Goal: Information Seeking & Learning: Learn about a topic

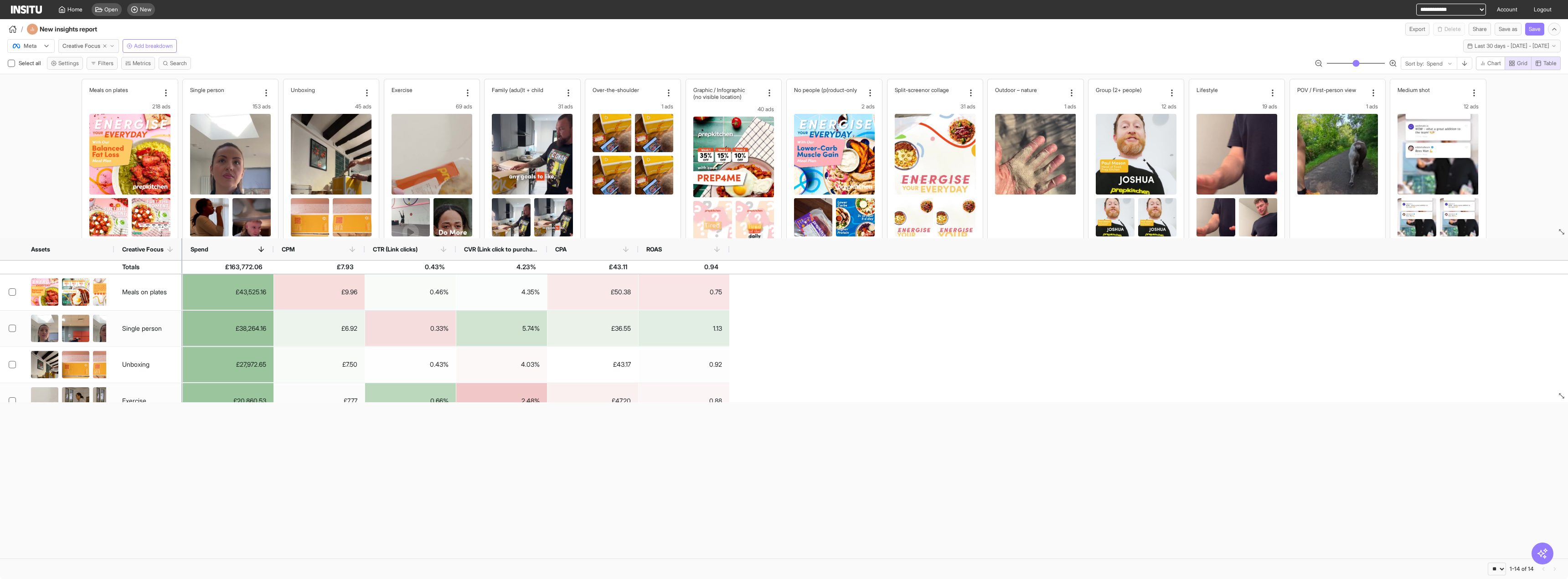
select select "**"
click at [149, 46] on span "Add breakdown" at bounding box center [153, 46] width 39 height 7
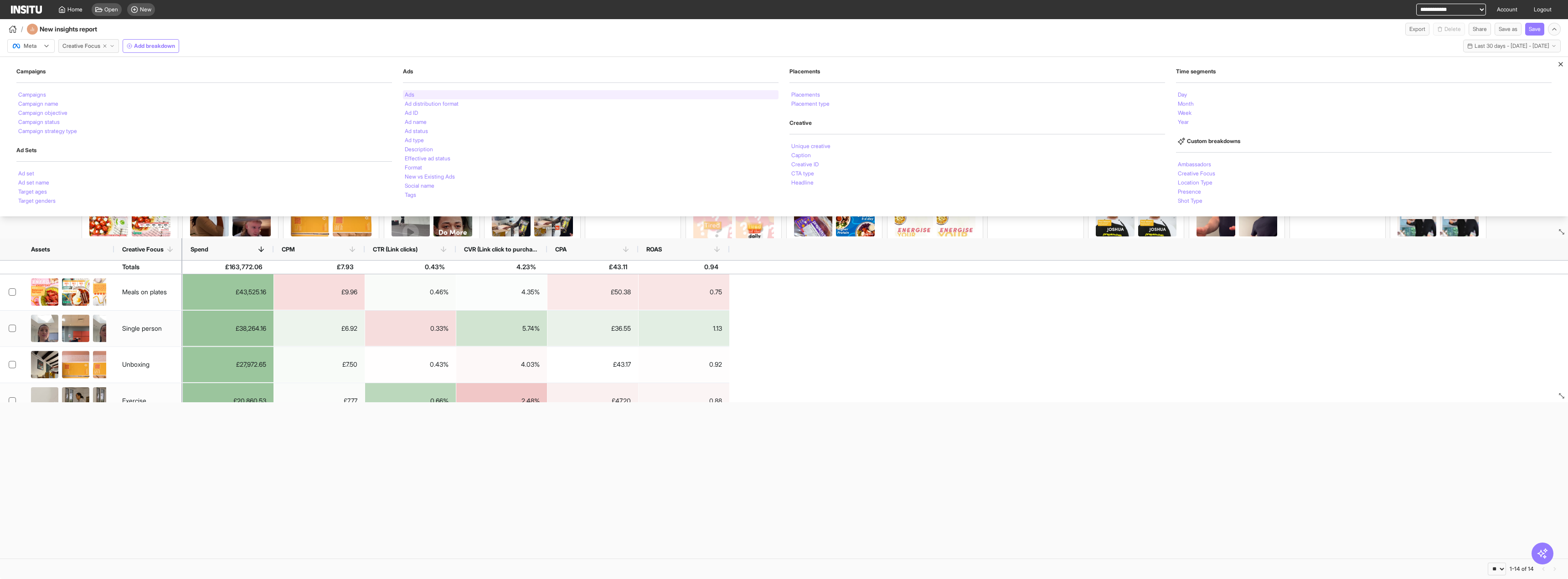
click at [481, 91] on div "Ads" at bounding box center [590, 94] width 376 height 9
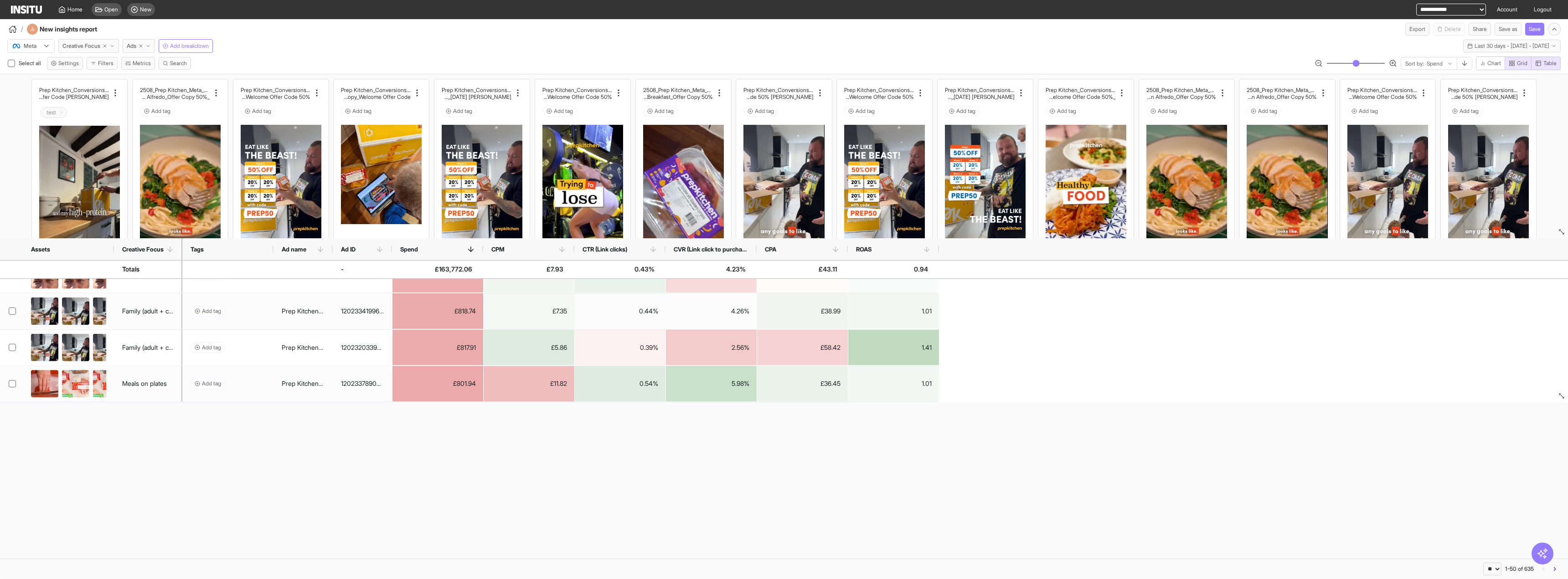
drag, startPoint x: 1553, startPoint y: 235, endPoint x: 1541, endPoint y: 248, distance: 17.7
click at [1547, 286] on div "Prep Kitchen_Conversions_AdvantageShopping_ [PERSON_NAME] Copy_Welcome Offer Co…" at bounding box center [784, 316] width 1568 height 484
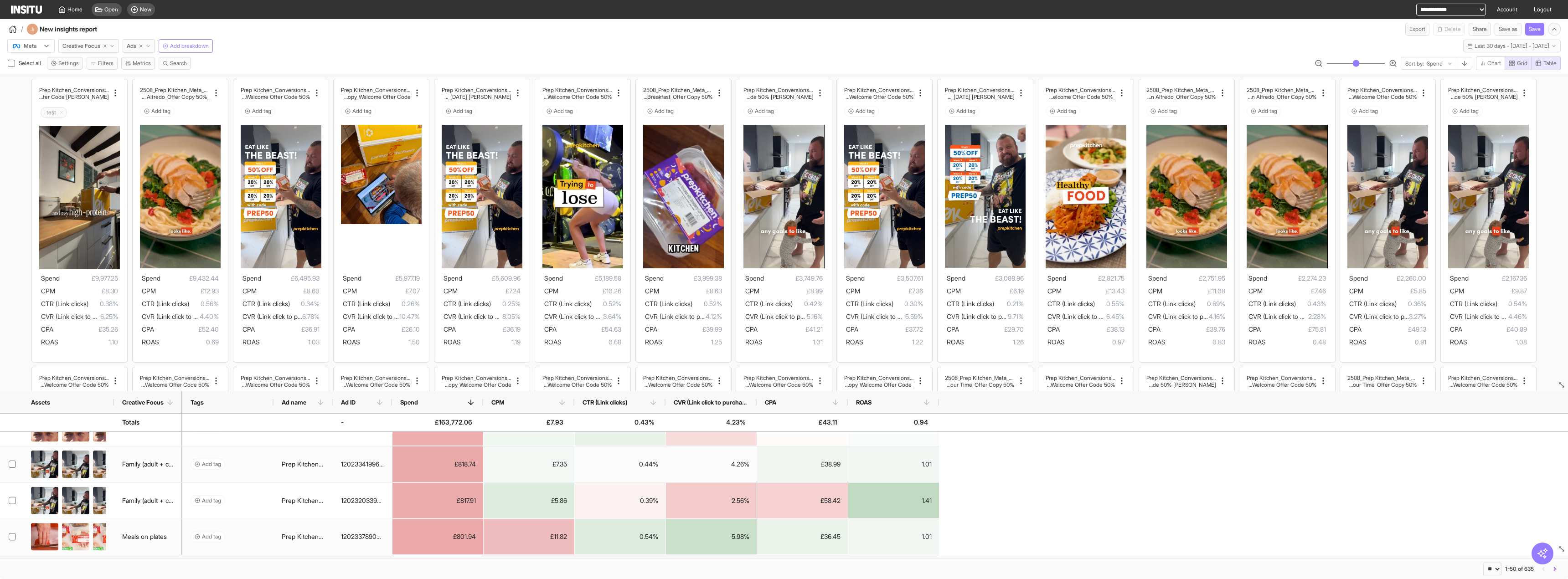
drag, startPoint x: 1558, startPoint y: 231, endPoint x: 1549, endPoint y: 384, distance: 153.3
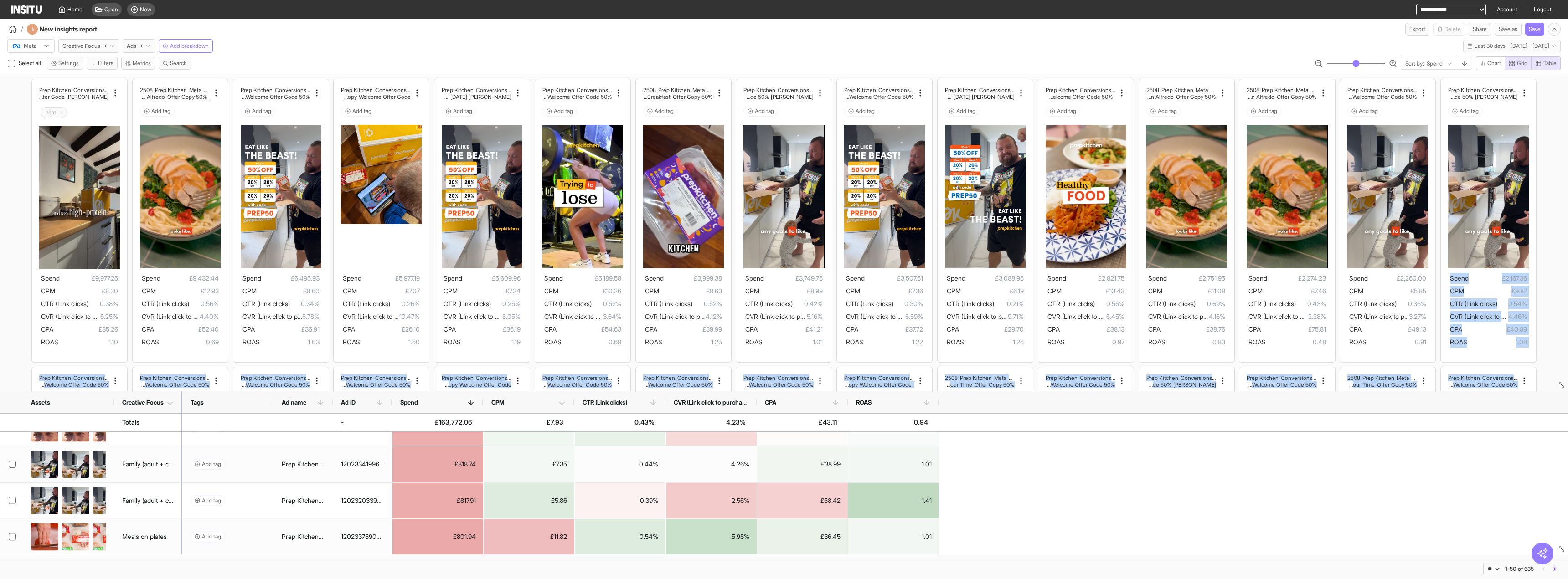
click at [513, 58] on div "Select all Settings Filters Metrics Search Sort by: Spend Chart Grid Table" at bounding box center [784, 65] width 1568 height 17
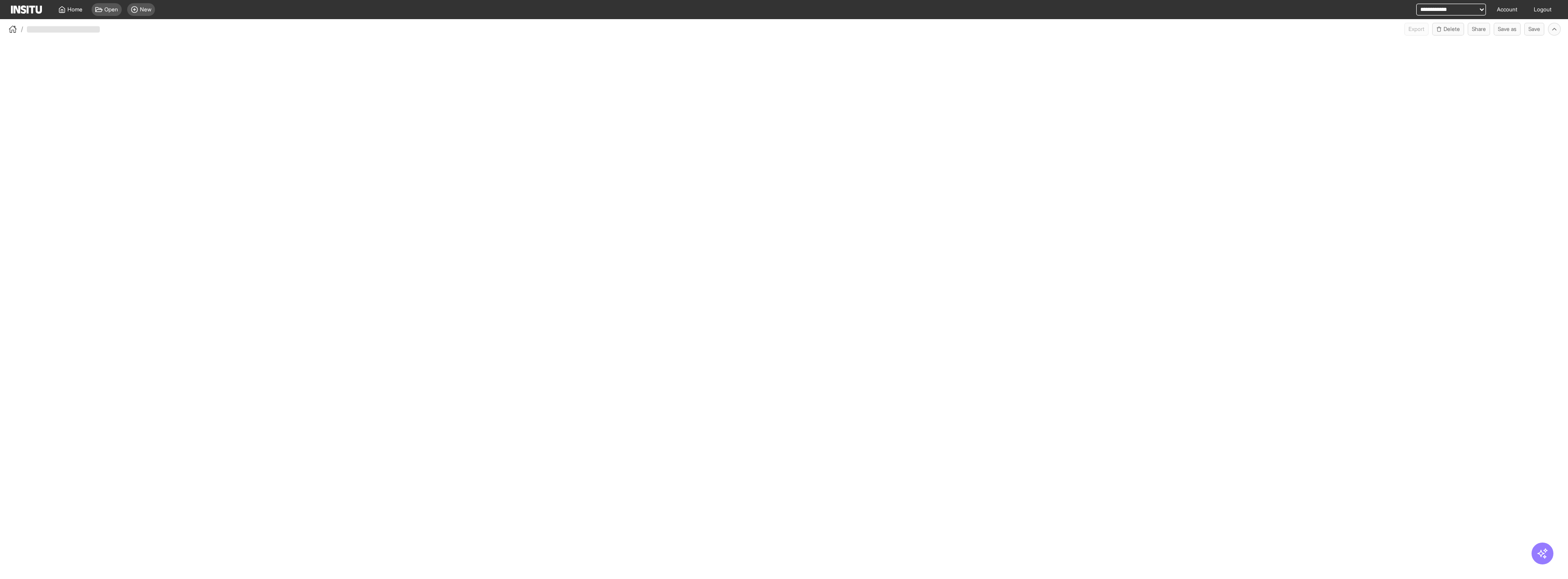
select select "**"
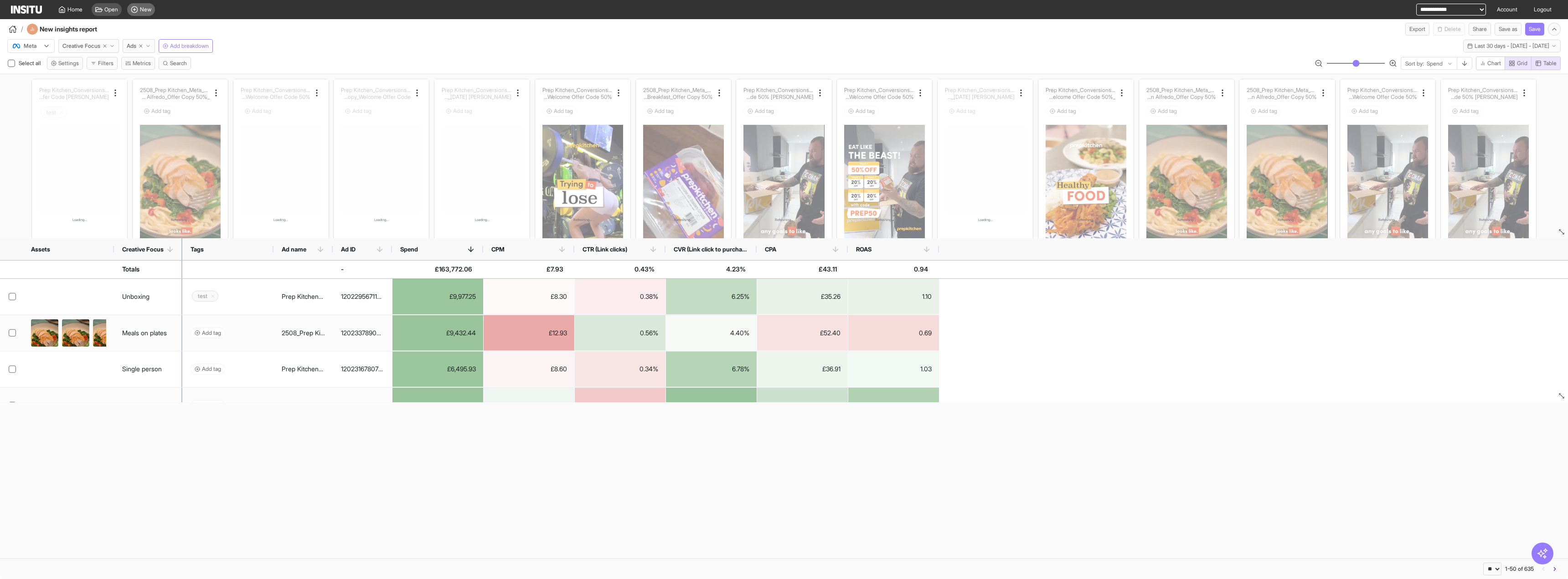
click at [153, 8] on div "New" at bounding box center [141, 9] width 28 height 13
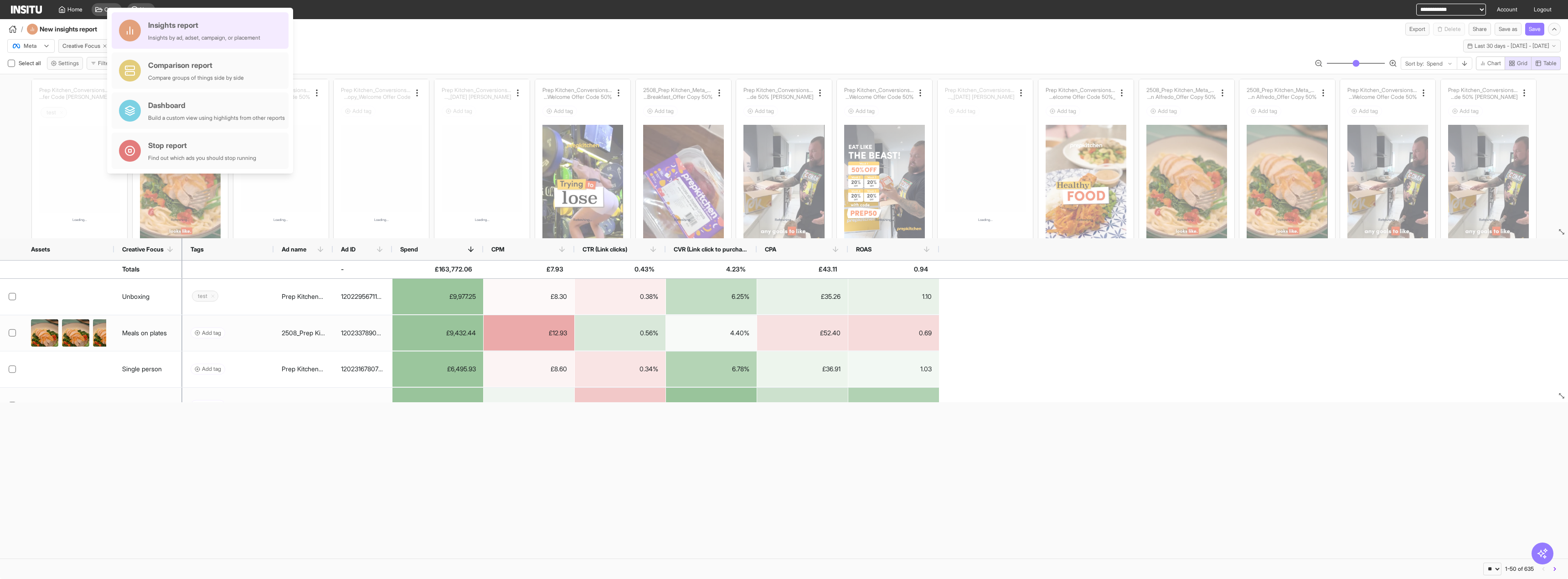
click at [184, 26] on div "Insights report" at bounding box center [204, 25] width 112 height 11
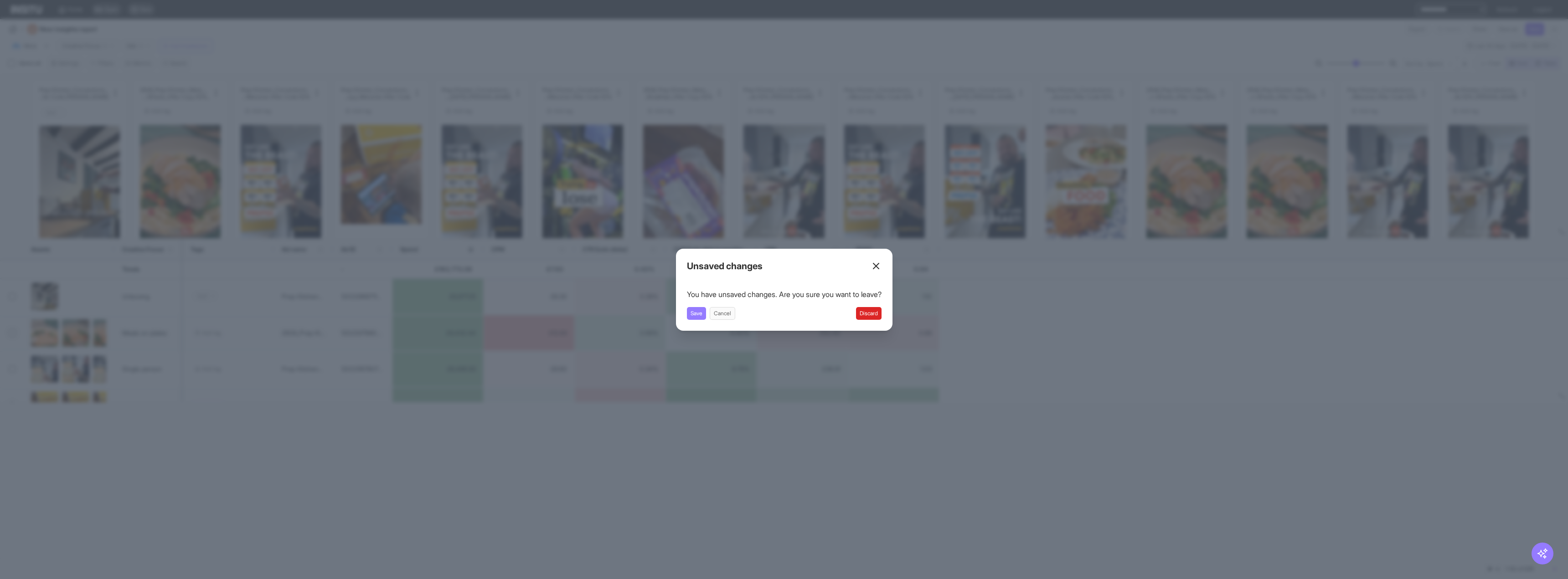
click at [881, 319] on button "Discard" at bounding box center [869, 313] width 26 height 13
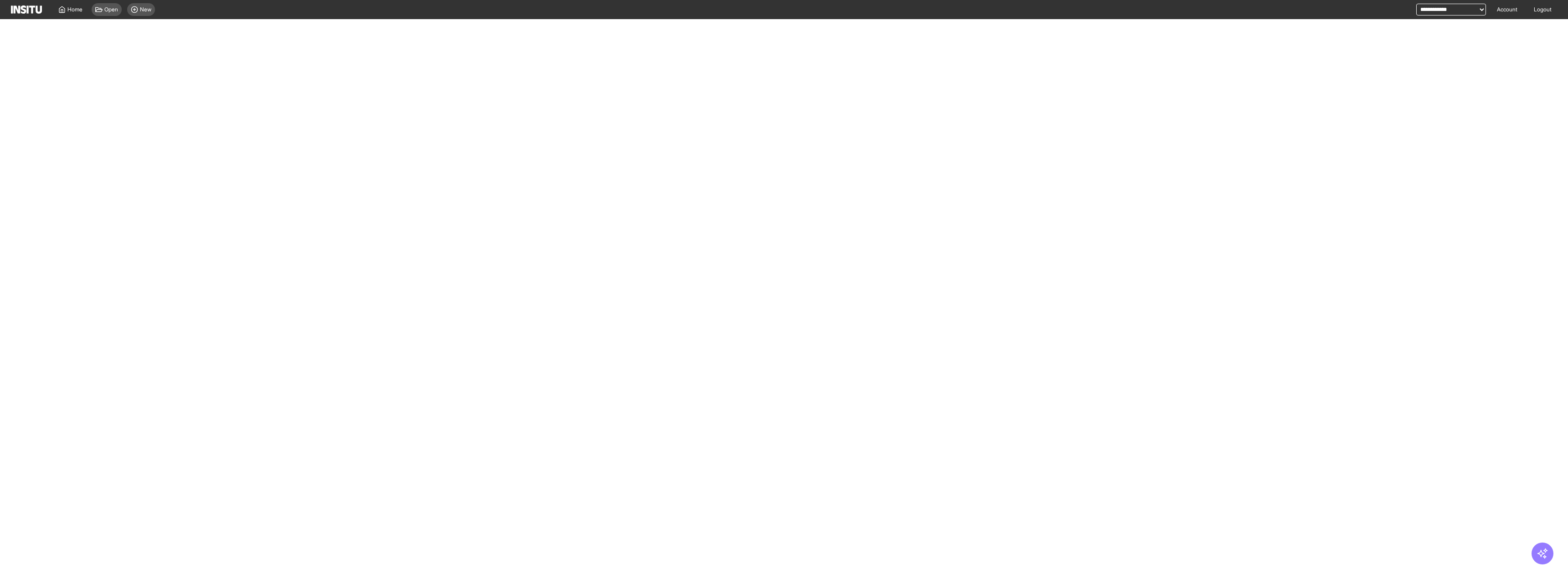
select select "**"
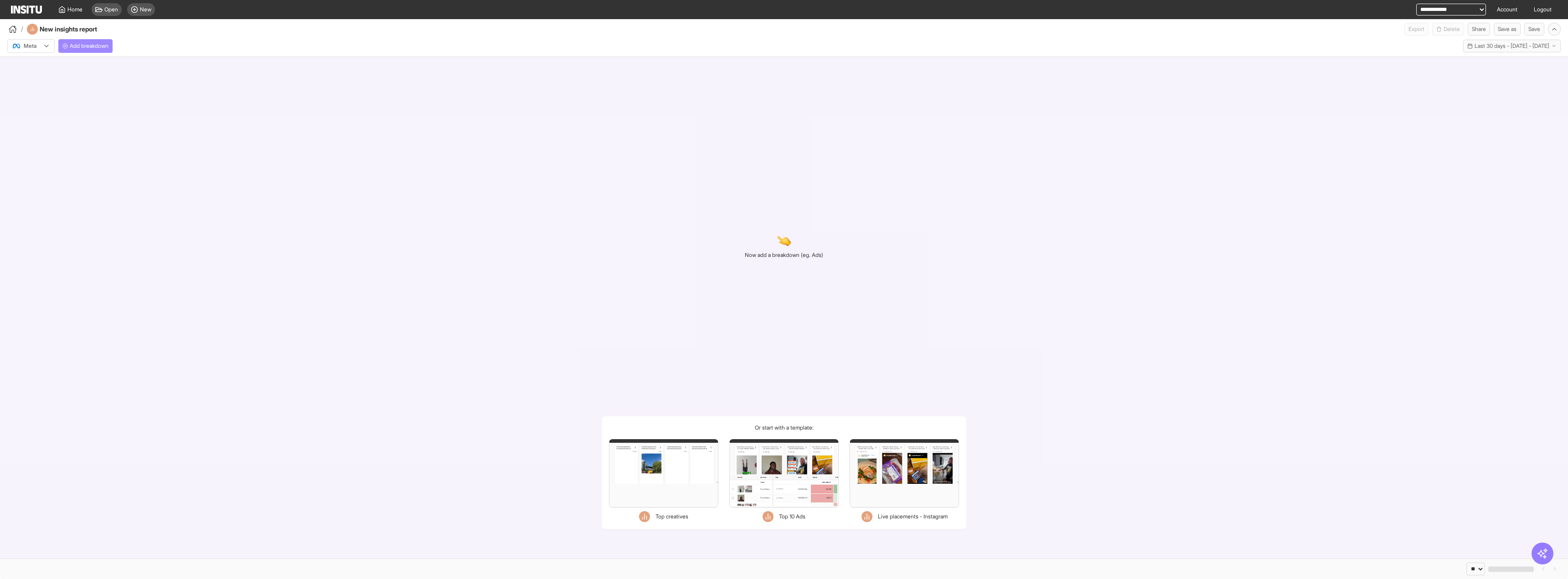
click at [103, 41] on button "Add breakdown" at bounding box center [85, 46] width 54 height 13
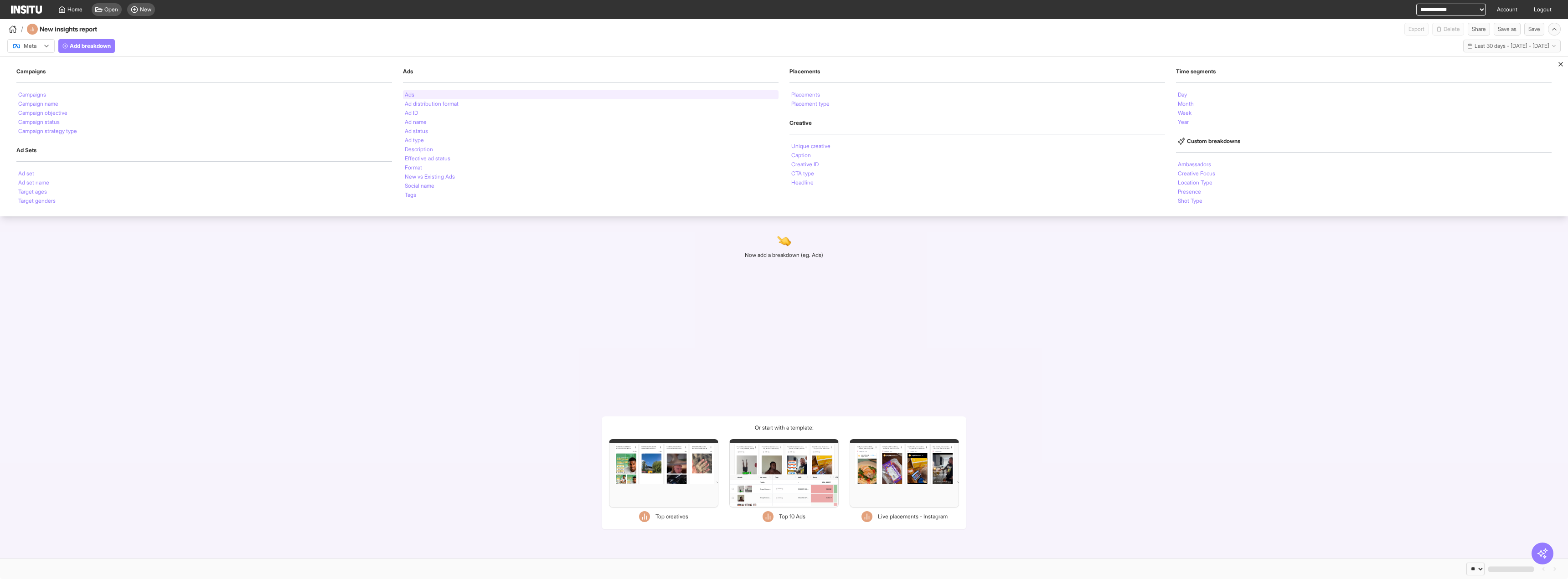
click at [438, 91] on div "Ads" at bounding box center [590, 94] width 376 height 9
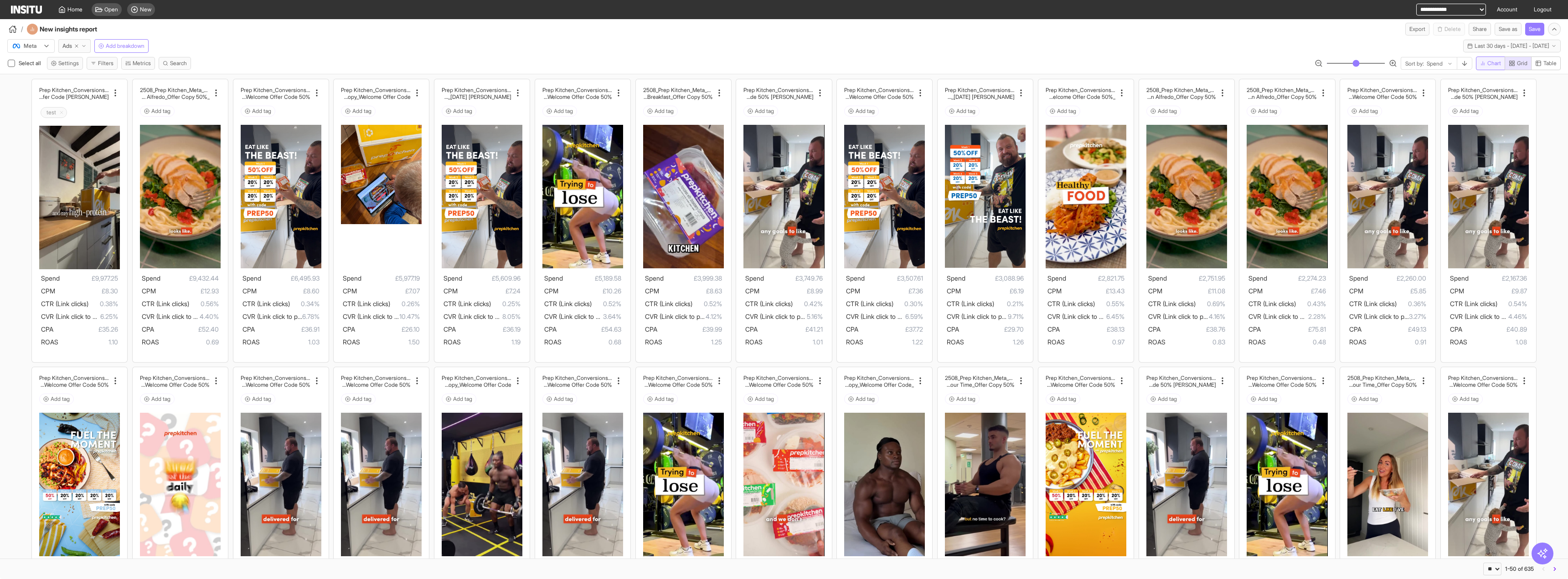
drag, startPoint x: 1538, startPoint y: 64, endPoint x: 1500, endPoint y: 66, distance: 38.1
click at [1538, 64] on icon "button" at bounding box center [1538, 63] width 6 height 6
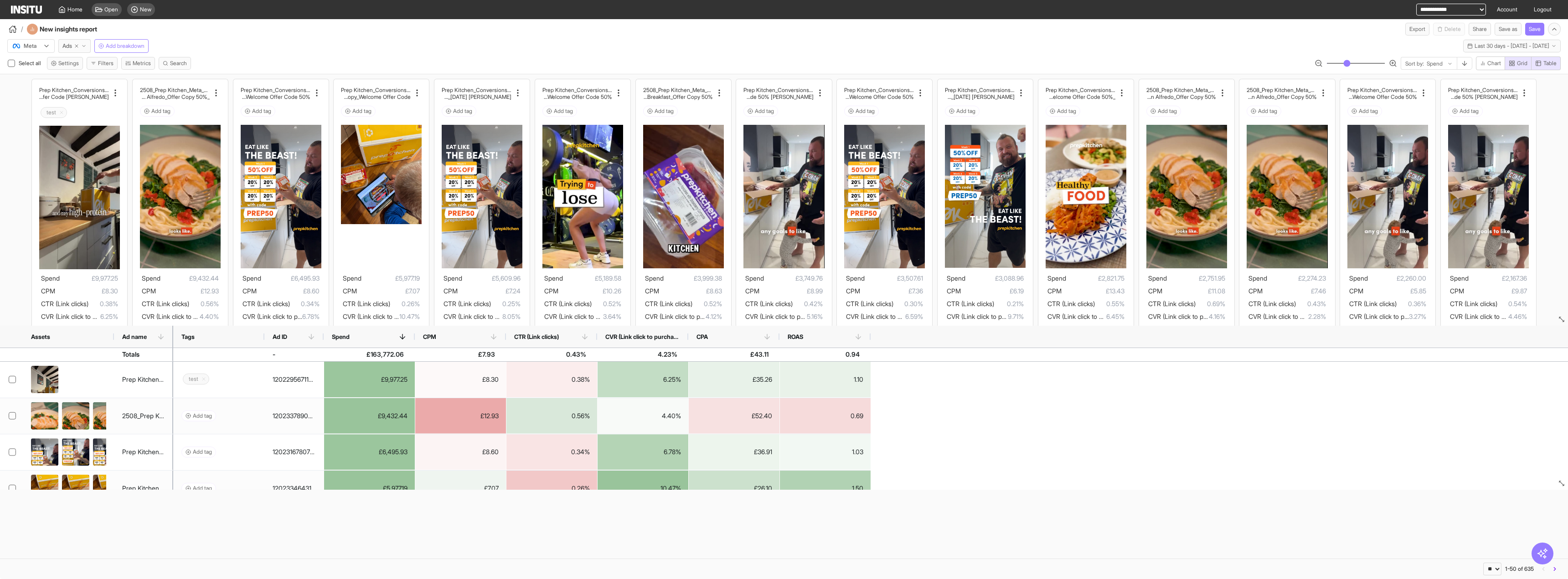
drag, startPoint x: 1560, startPoint y: 230, endPoint x: 1546, endPoint y: 317, distance: 88.1
click at [141, 47] on span "Add breakdown" at bounding box center [125, 46] width 39 height 7
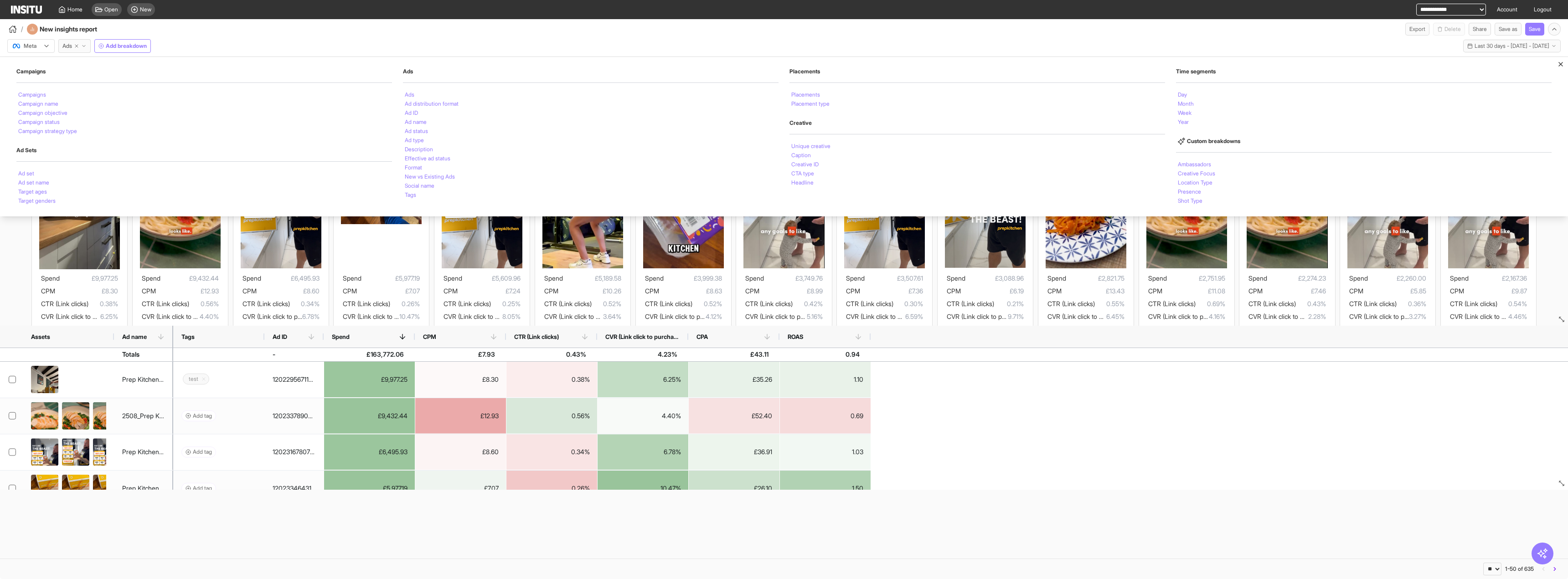
click at [1147, 560] on div "** ** ** *** *** *** **** 1-50 of 635" at bounding box center [784, 569] width 1568 height 21
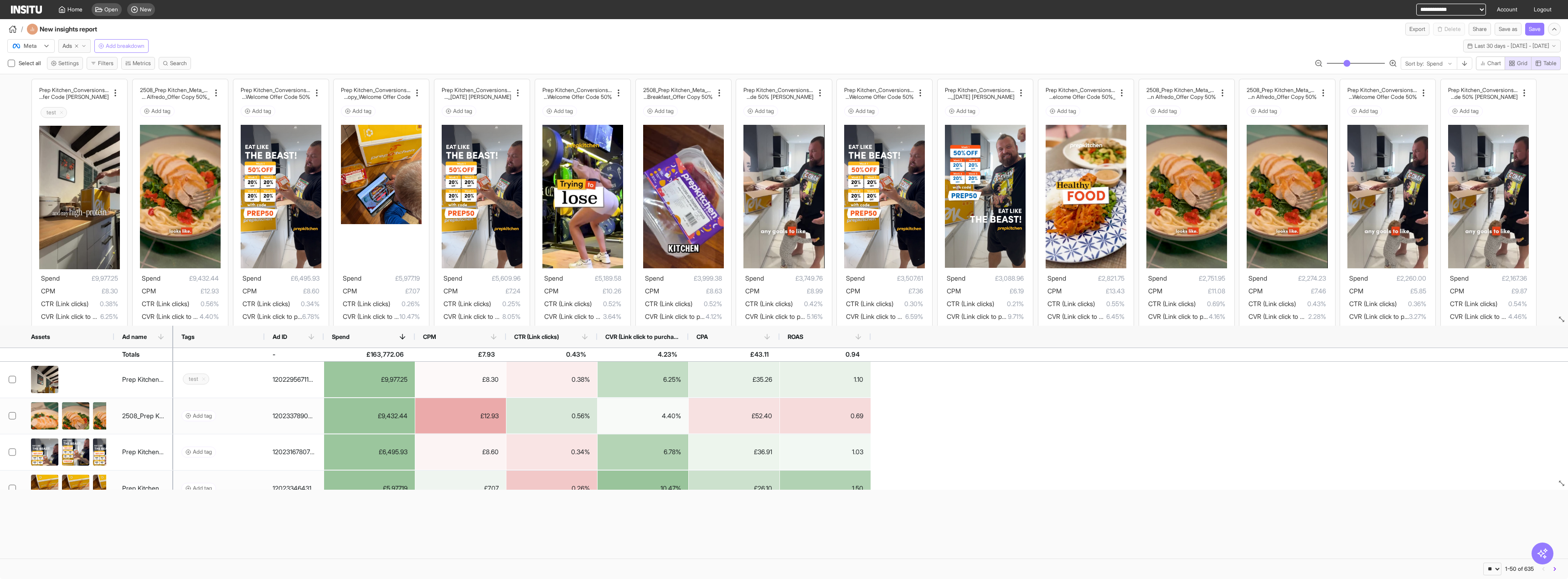
click at [136, 49] on span "Add breakdown" at bounding box center [125, 46] width 39 height 7
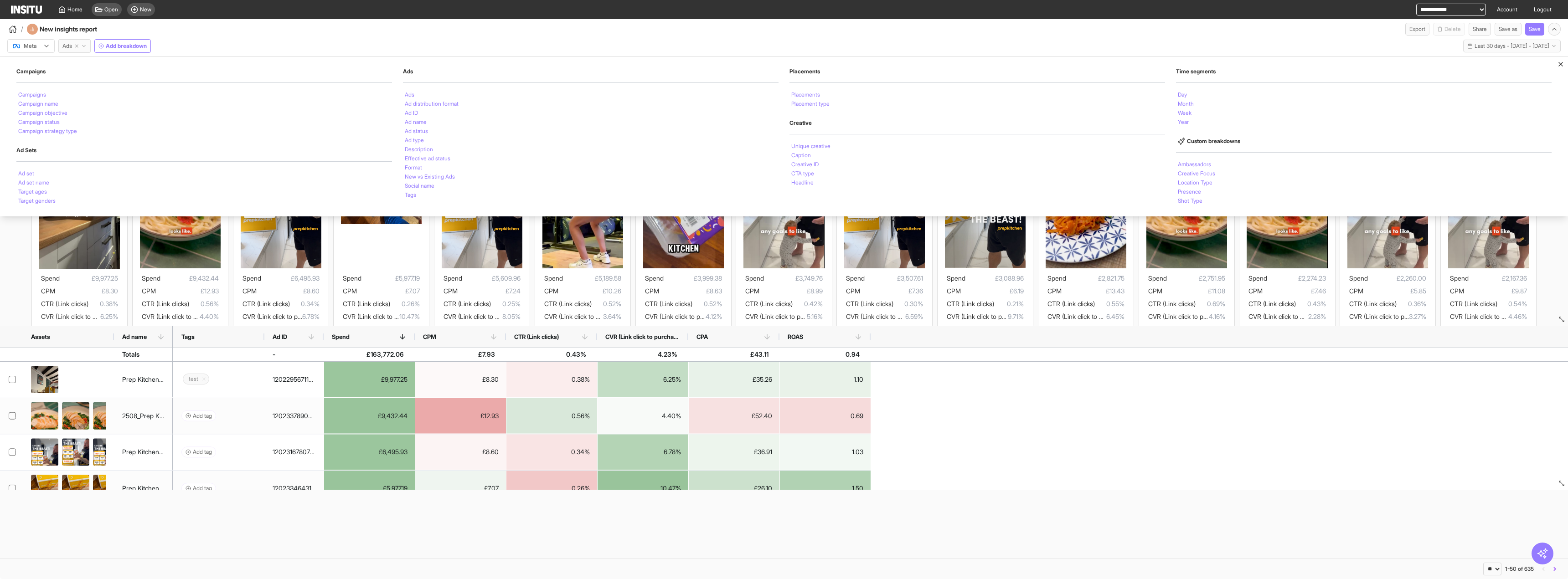
click at [87, 41] on button "Ads" at bounding box center [74, 46] width 32 height 13
click at [74, 111] on div "Campaign objective" at bounding box center [204, 113] width 376 height 9
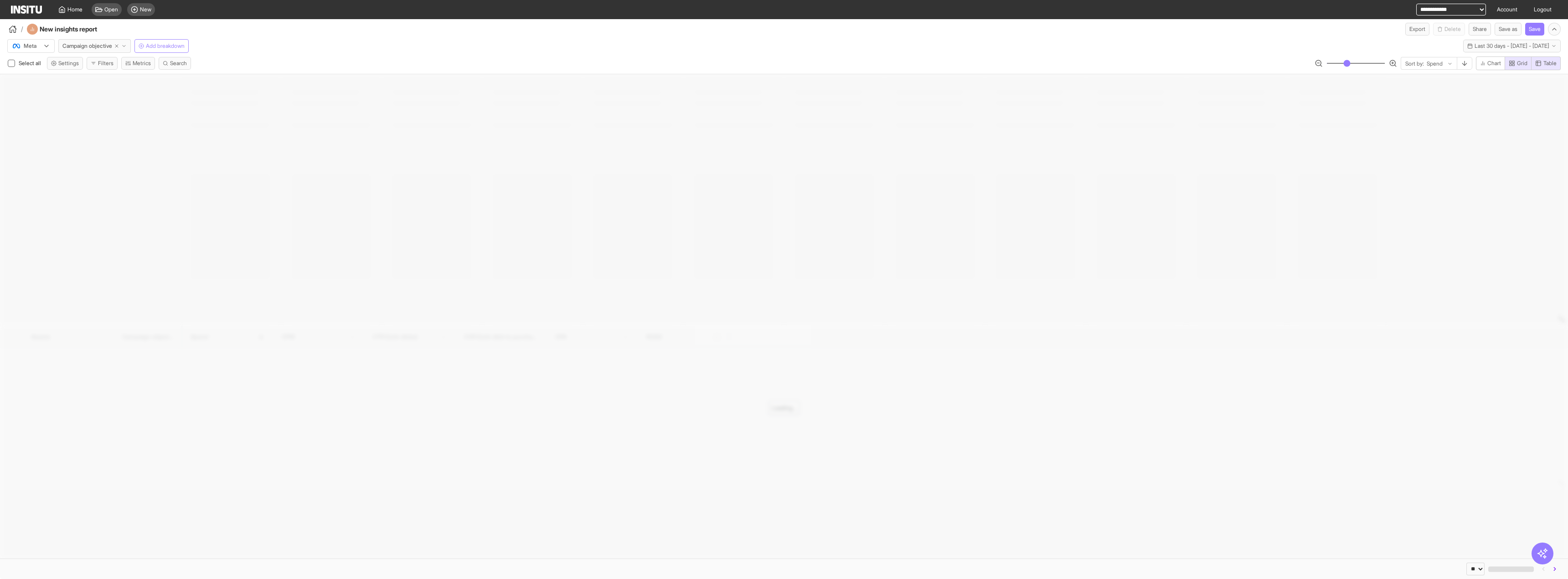
click at [184, 47] on span "Add breakdown" at bounding box center [166, 46] width 39 height 7
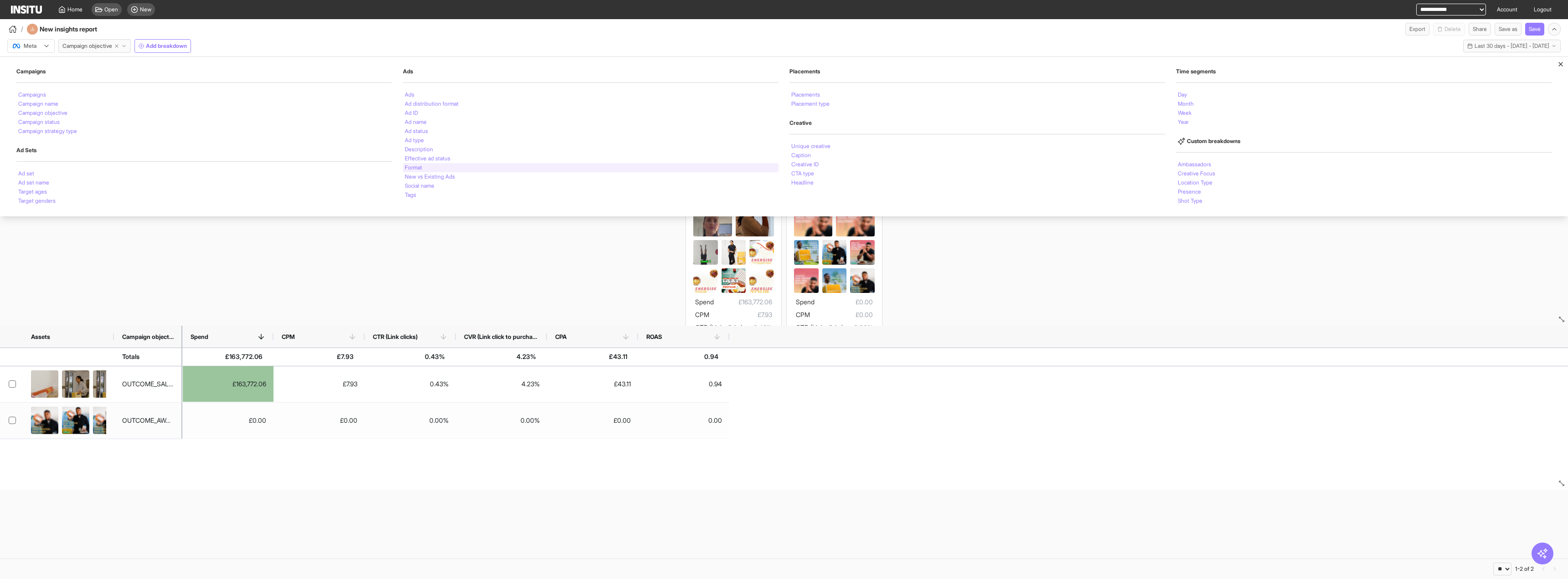
click at [435, 167] on div "Format" at bounding box center [590, 167] width 376 height 9
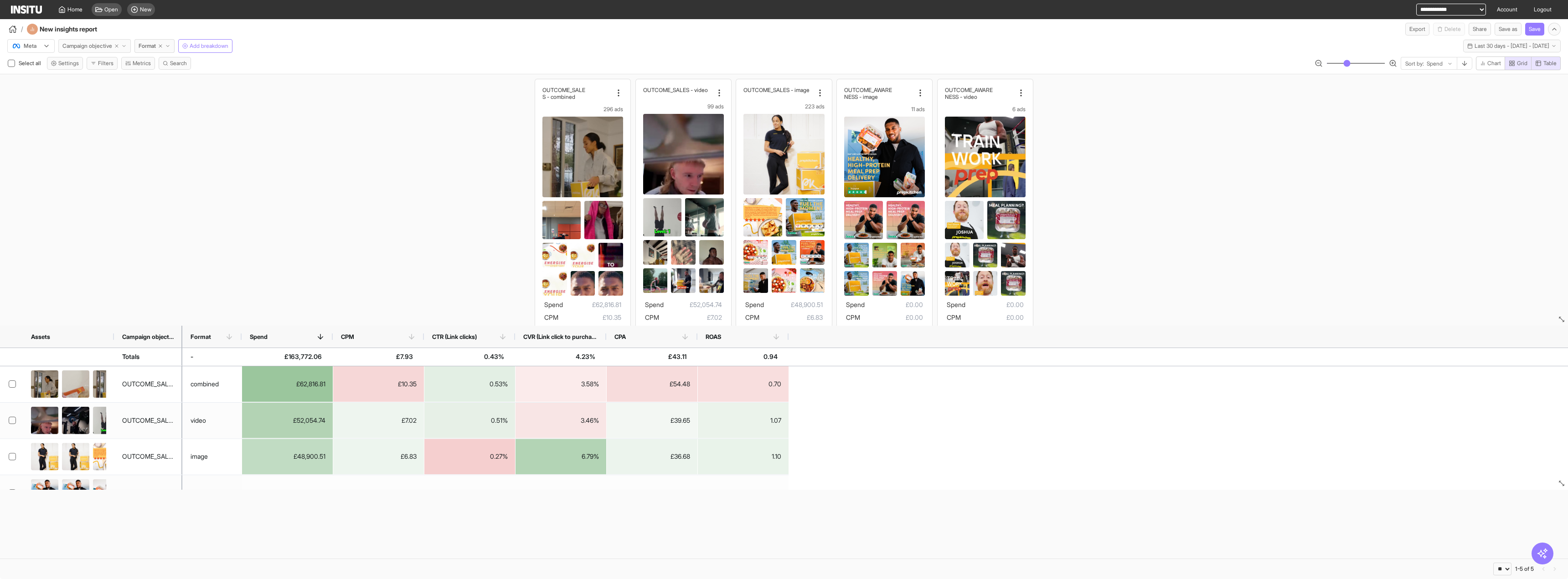
click at [75, 44] on span "Campaign objective" at bounding box center [88, 46] width 50 height 7
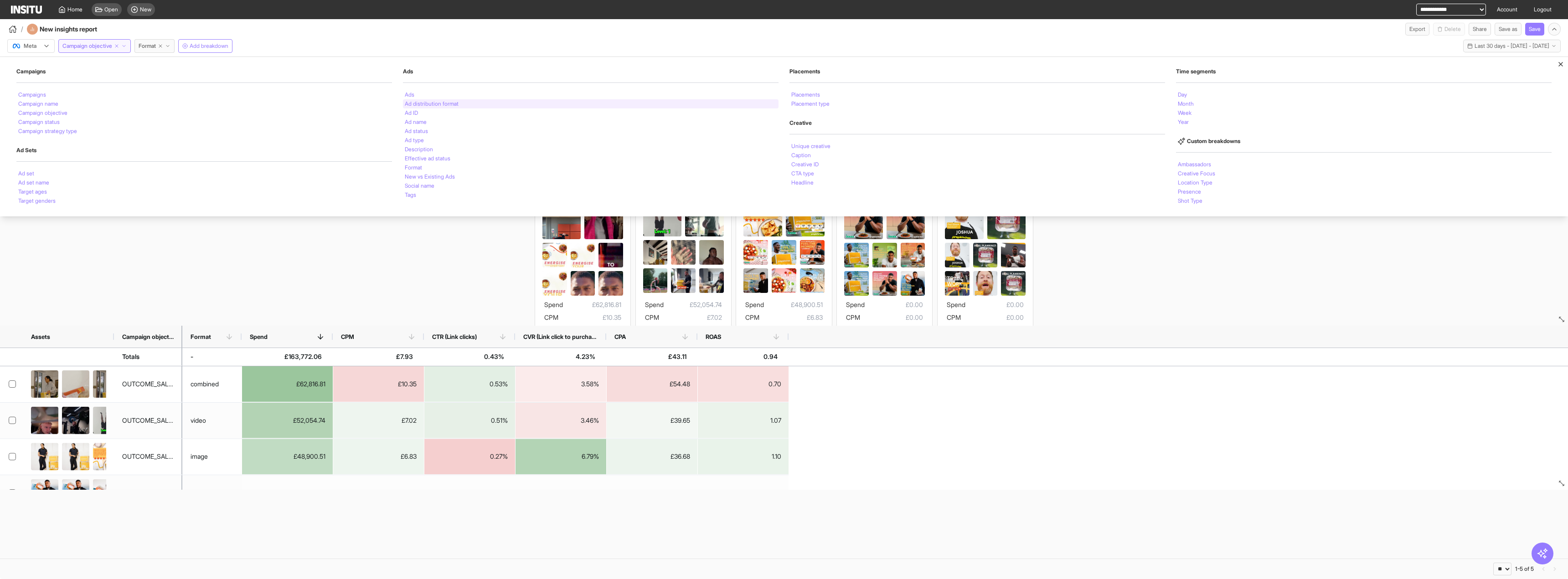
click at [511, 106] on div "Ad distribution format" at bounding box center [590, 103] width 376 height 9
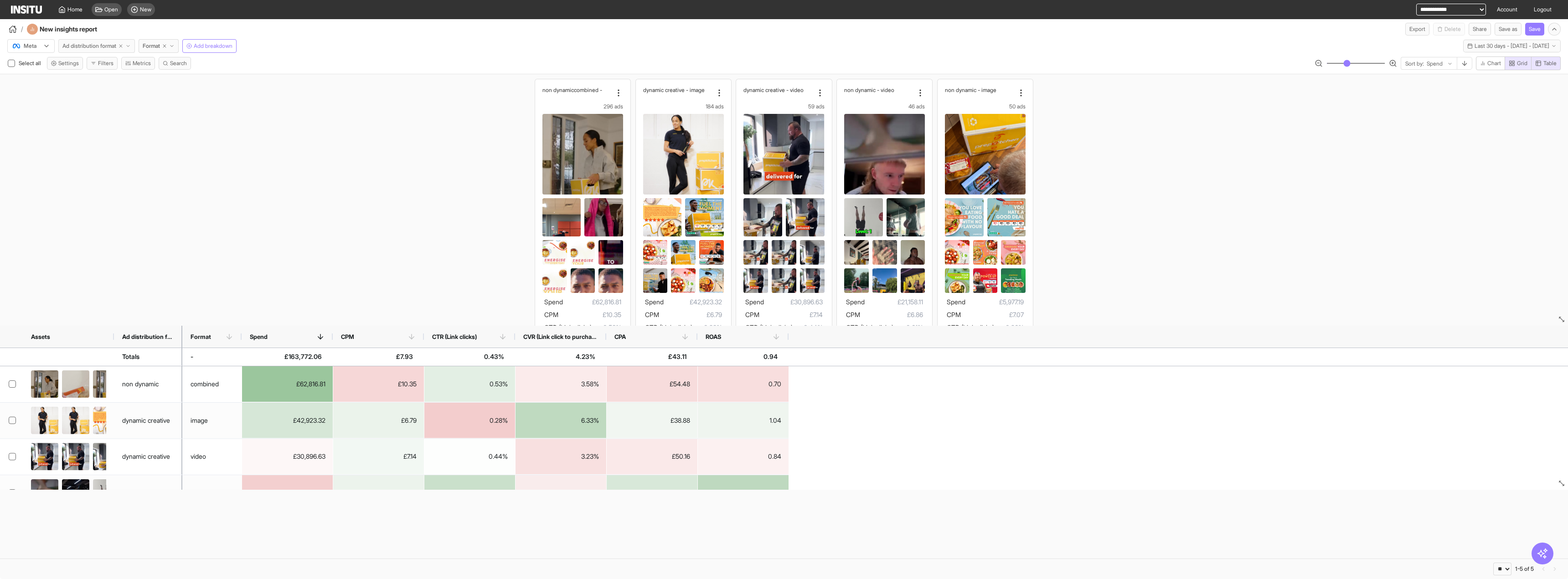
click at [113, 47] on span "Ad distribution format" at bounding box center [89, 46] width 54 height 7
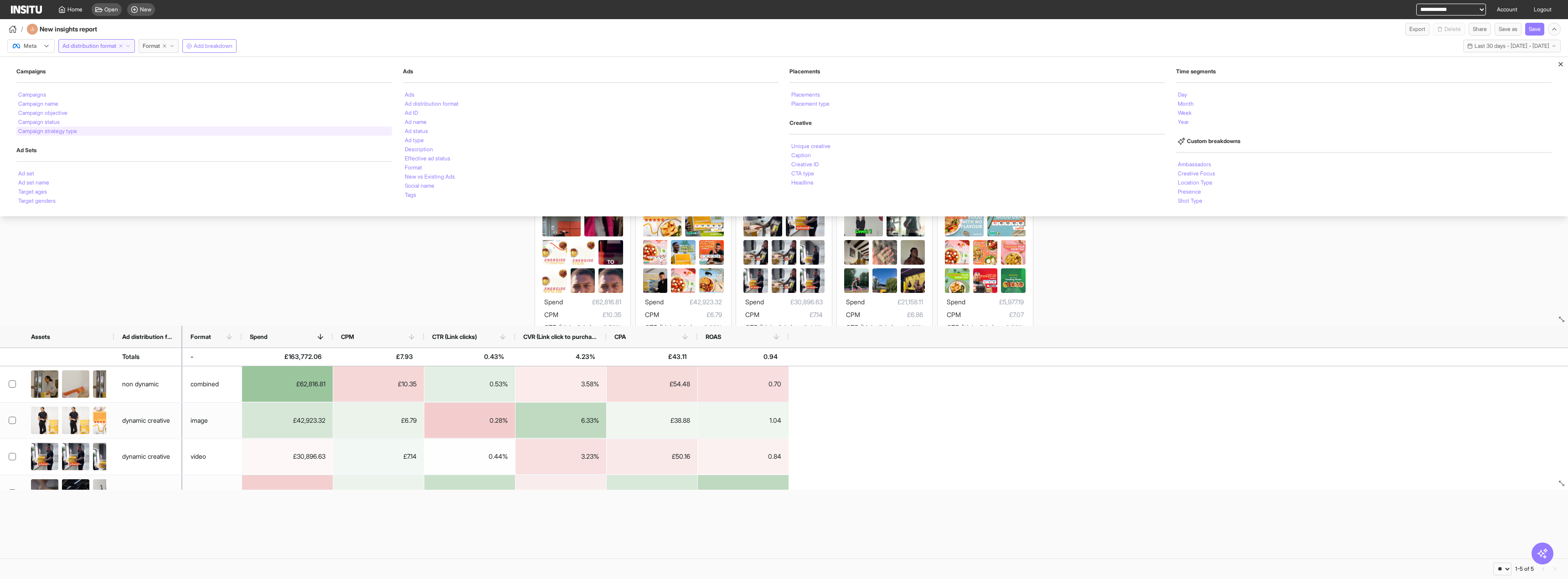
click at [76, 130] on li "Campaign strategy type" at bounding box center [47, 131] width 59 height 5
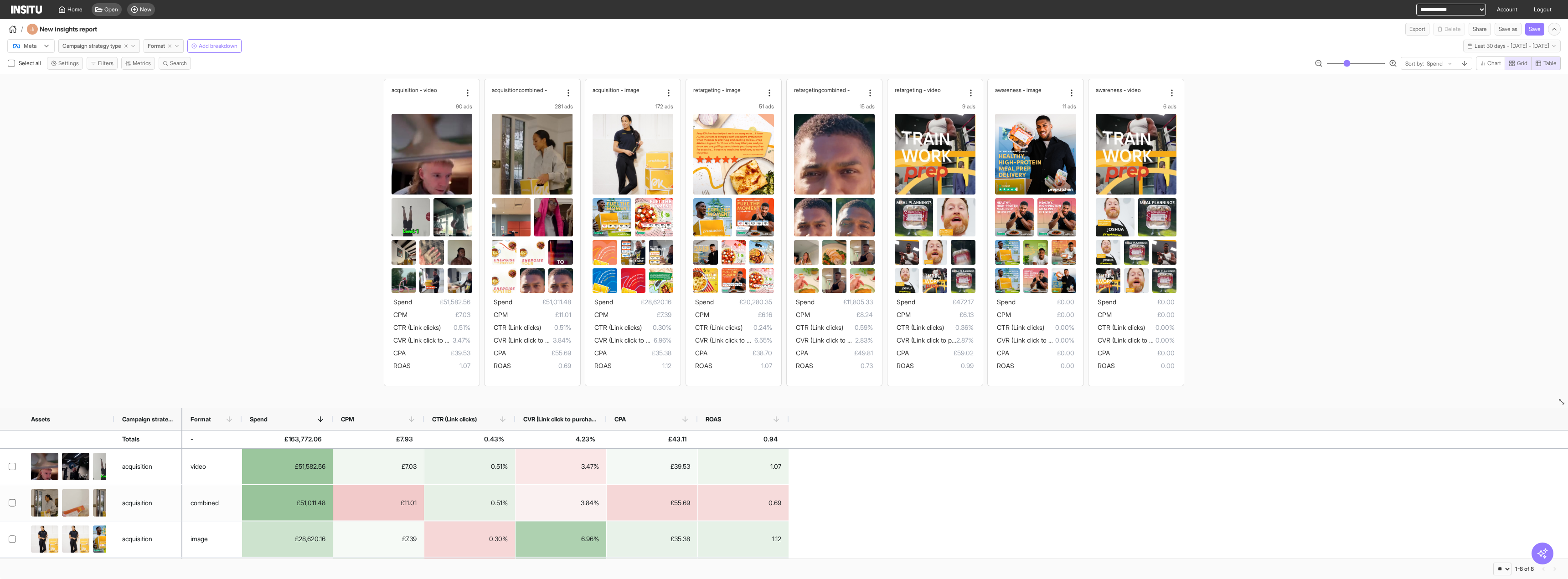
drag, startPoint x: 1559, startPoint y: 323, endPoint x: 1542, endPoint y: 438, distance: 116.2
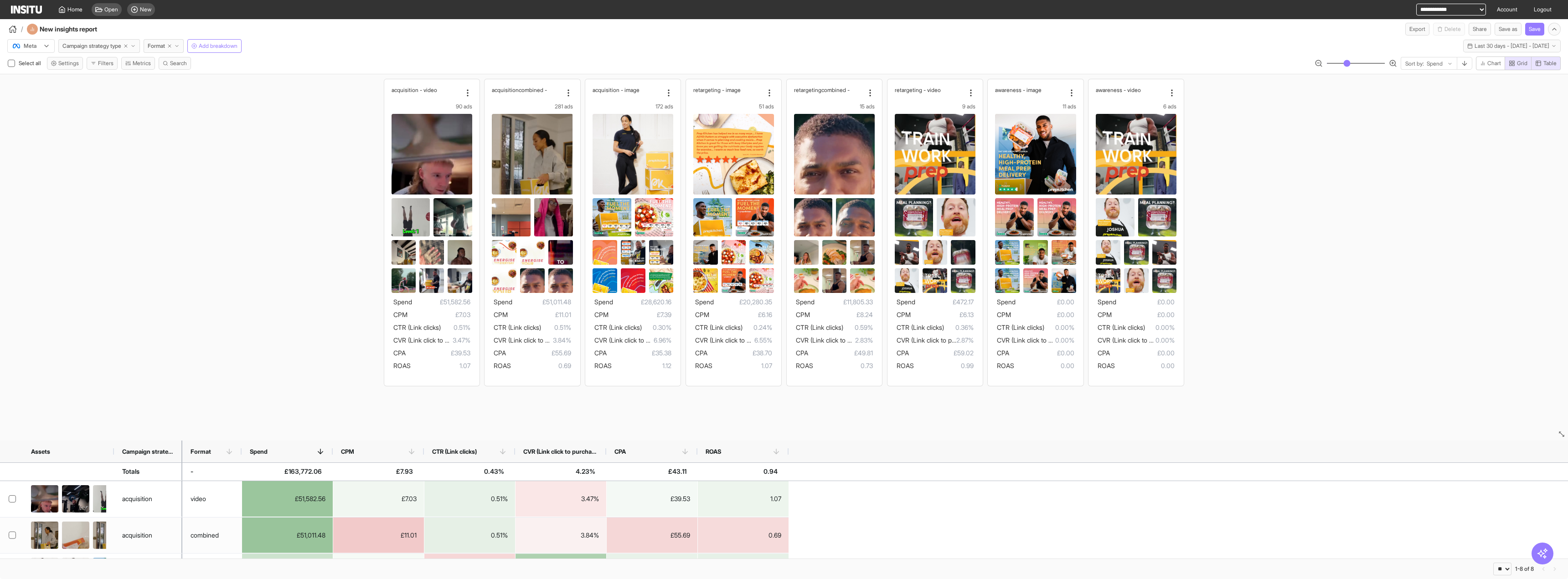
click at [208, 27] on div "/ New insights report Export Delete Share Save as Save" at bounding box center [784, 27] width 1568 height 16
click at [208, 39] on button "Add breakdown" at bounding box center [214, 46] width 54 height 13
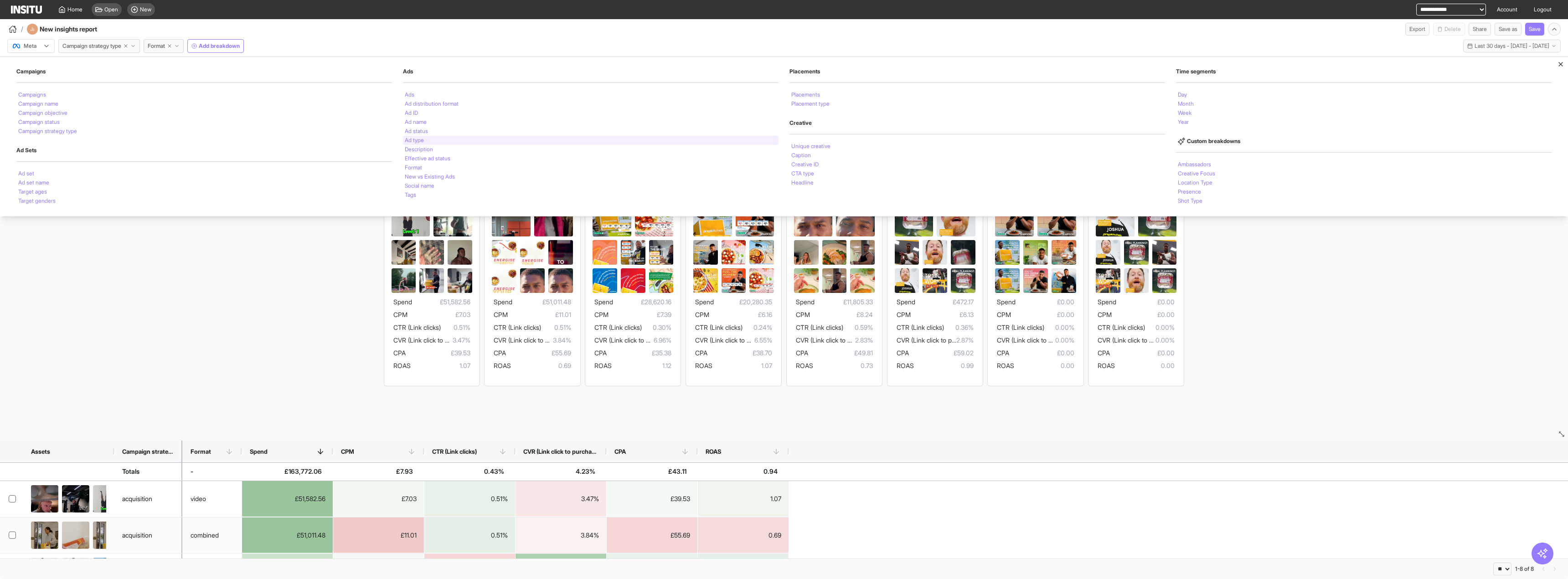
click at [513, 137] on div "Ad type" at bounding box center [590, 140] width 376 height 9
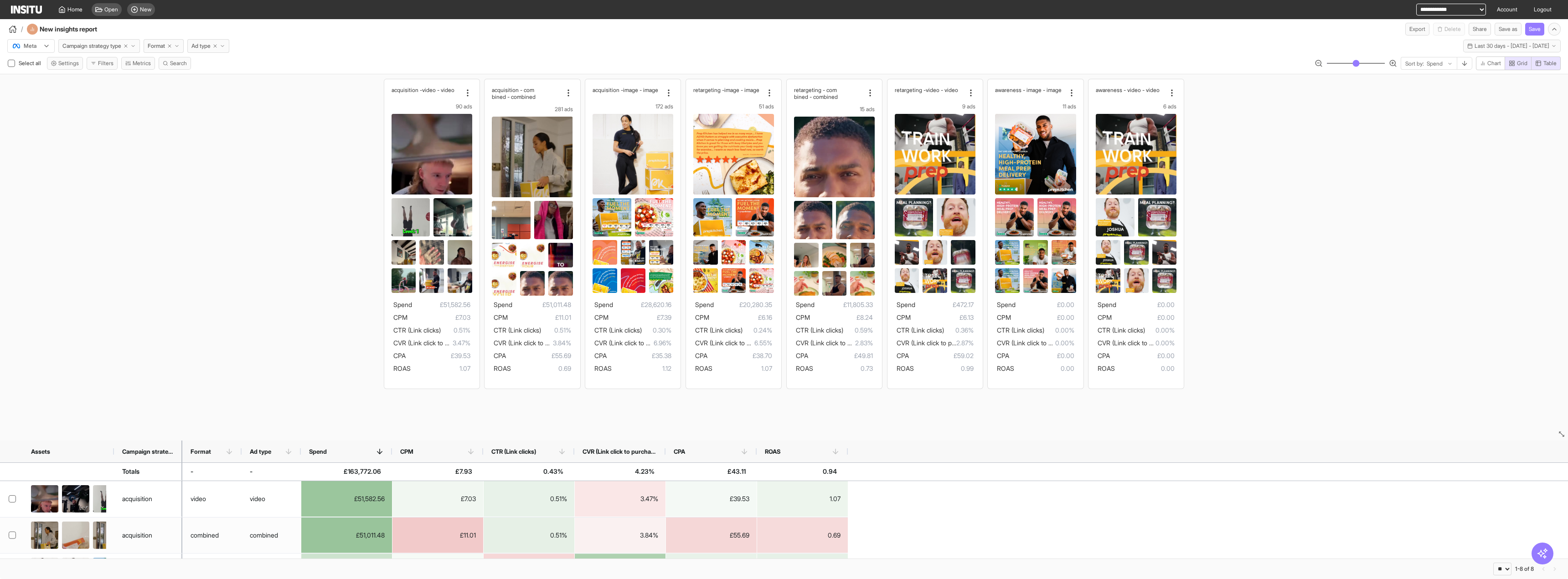
select select "**"
click at [186, 128] on div "acquisition - video - video 90 ads Spend £51,582.56 CPM £7.03 CTR (Link clicks)…" at bounding box center [784, 234] width 1568 height 319
click at [1333, 154] on div "acquisition - video - video 90 ads Spend £51,582.56 CPM £7.03 CTR (Link clicks)…" at bounding box center [784, 234] width 1568 height 319
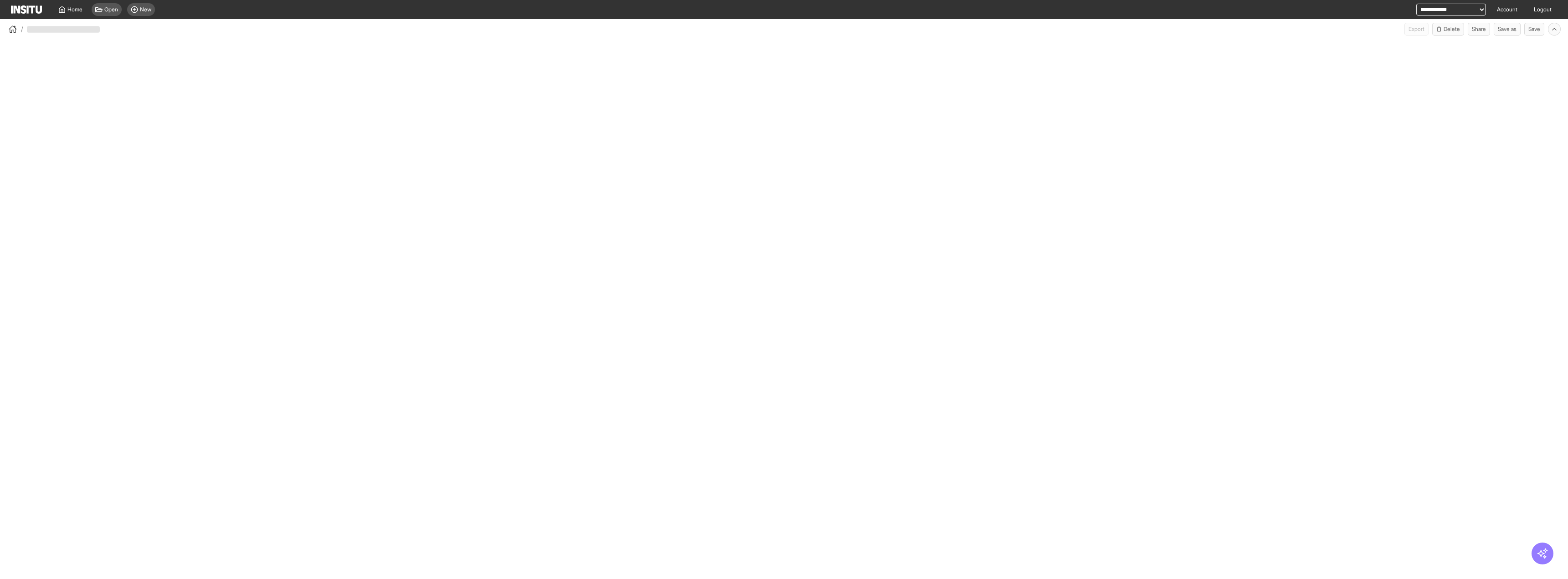
select select "**"
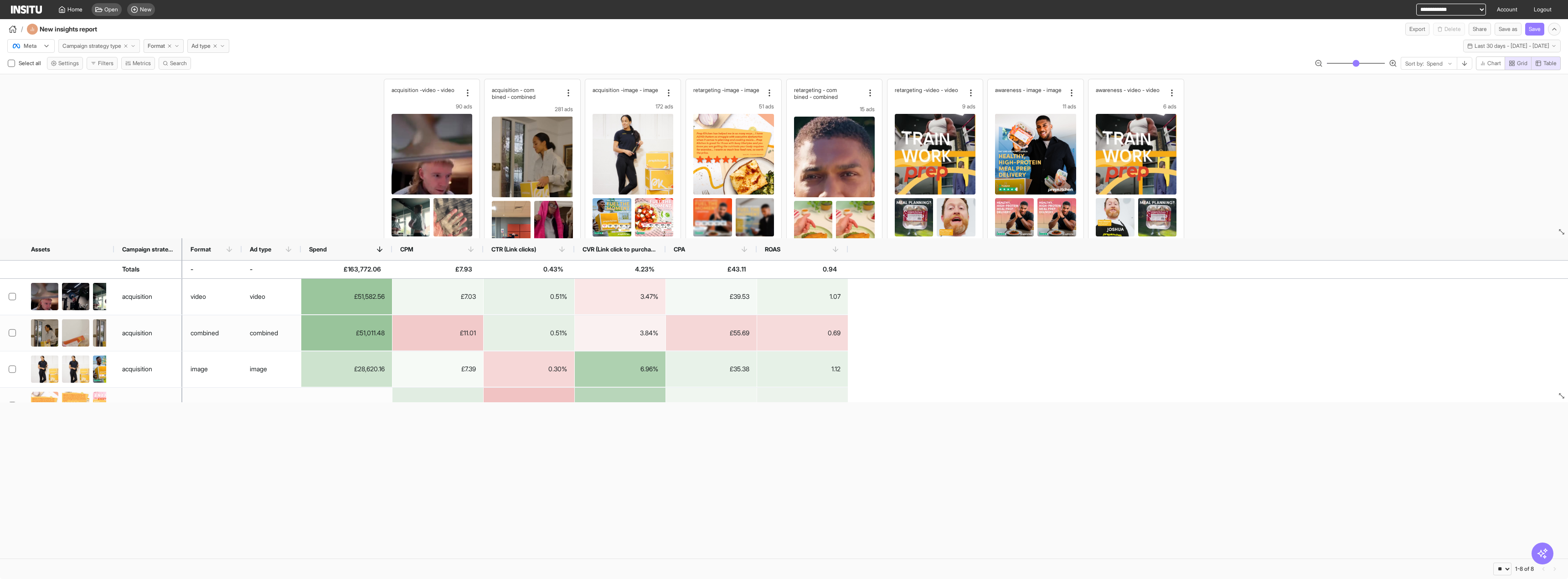
click at [97, 46] on span "Campaign strategy type" at bounding box center [92, 46] width 59 height 7
